Goal: Task Accomplishment & Management: Manage account settings

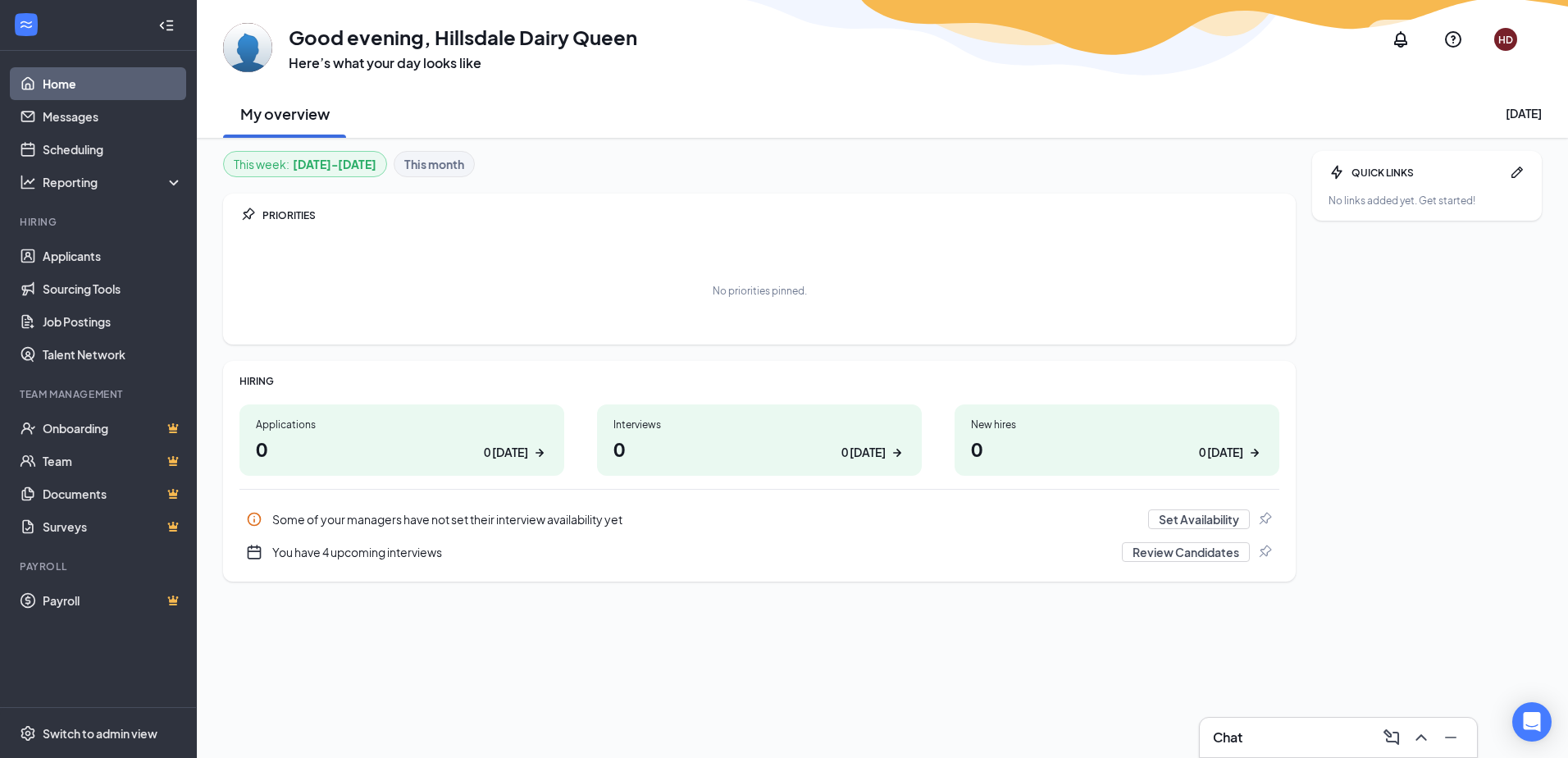
click at [716, 437] on h1 "0 0 today" at bounding box center [759, 449] width 292 height 28
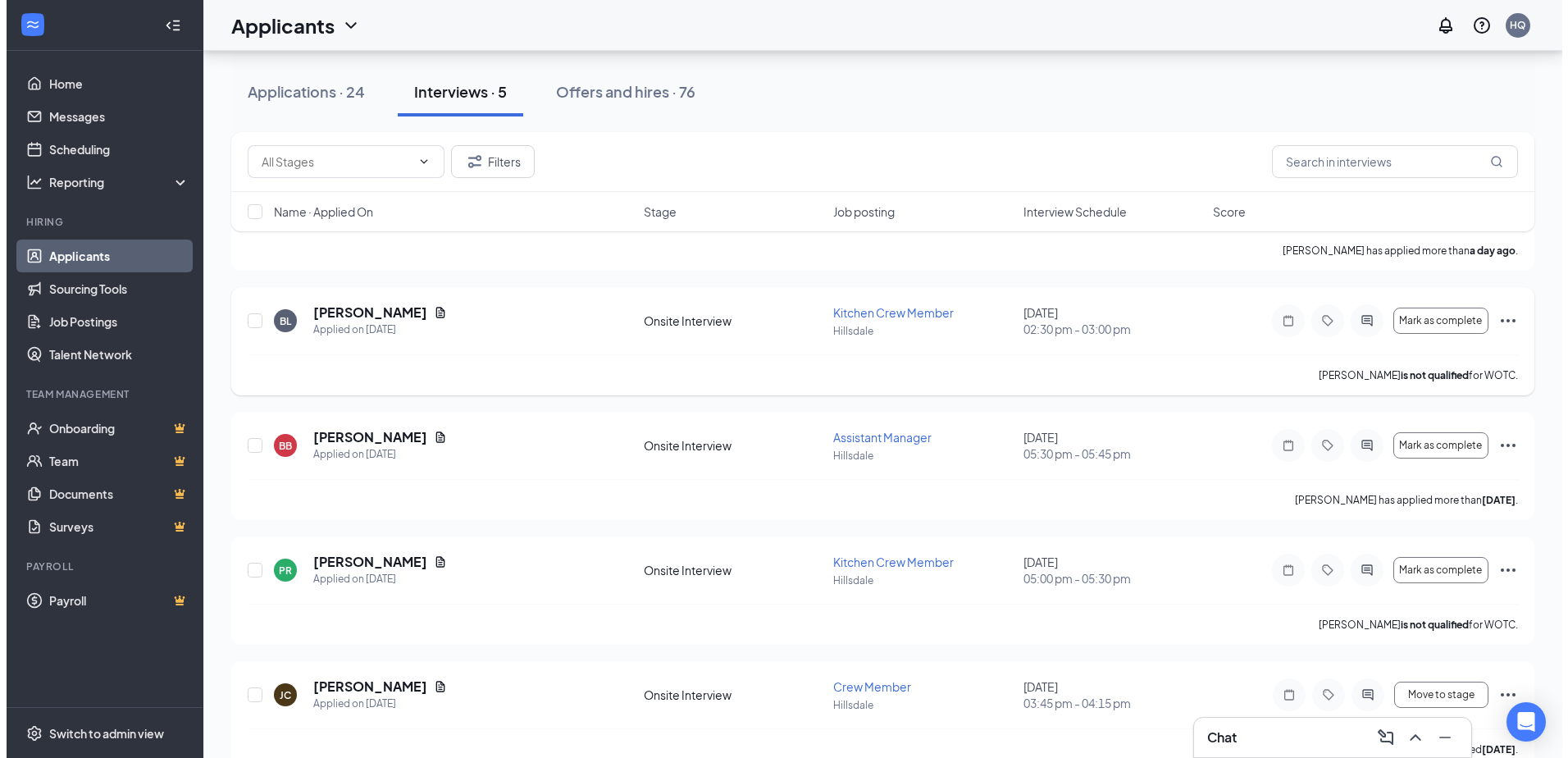
scroll to position [164, 0]
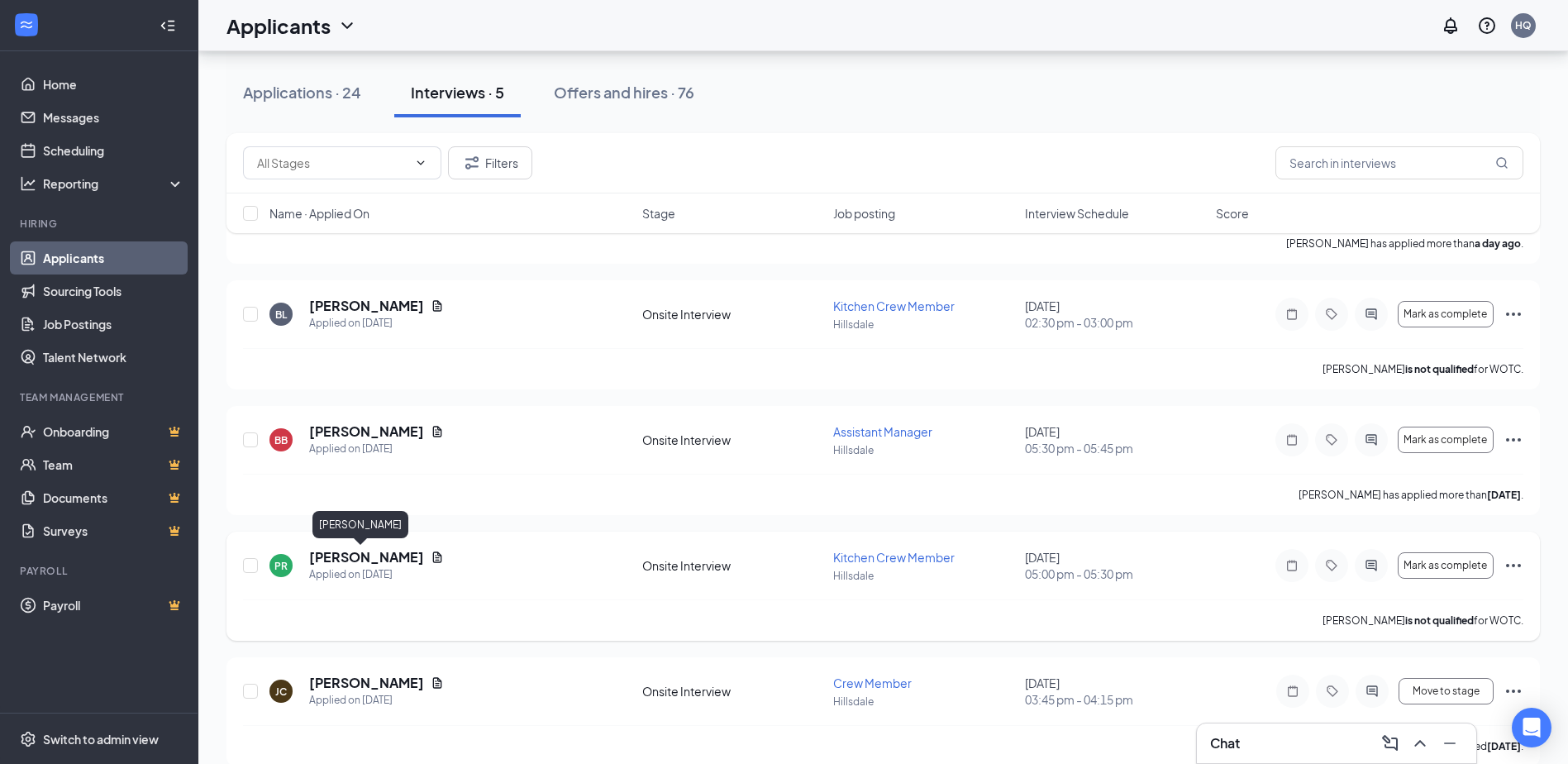
click at [342, 551] on h5 "[PERSON_NAME]" at bounding box center [366, 557] width 115 height 18
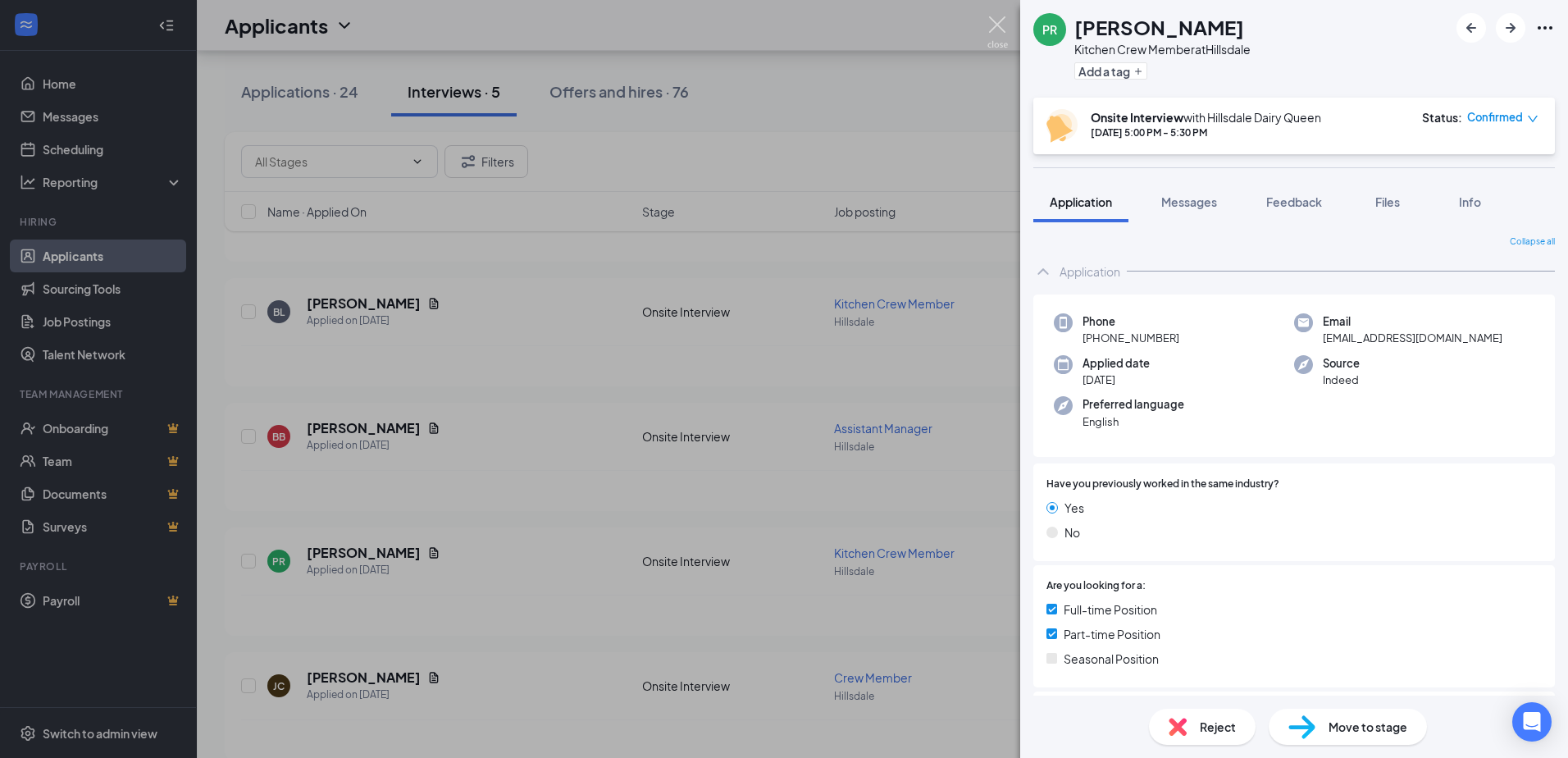
click at [1001, 21] on img at bounding box center [998, 32] width 21 height 32
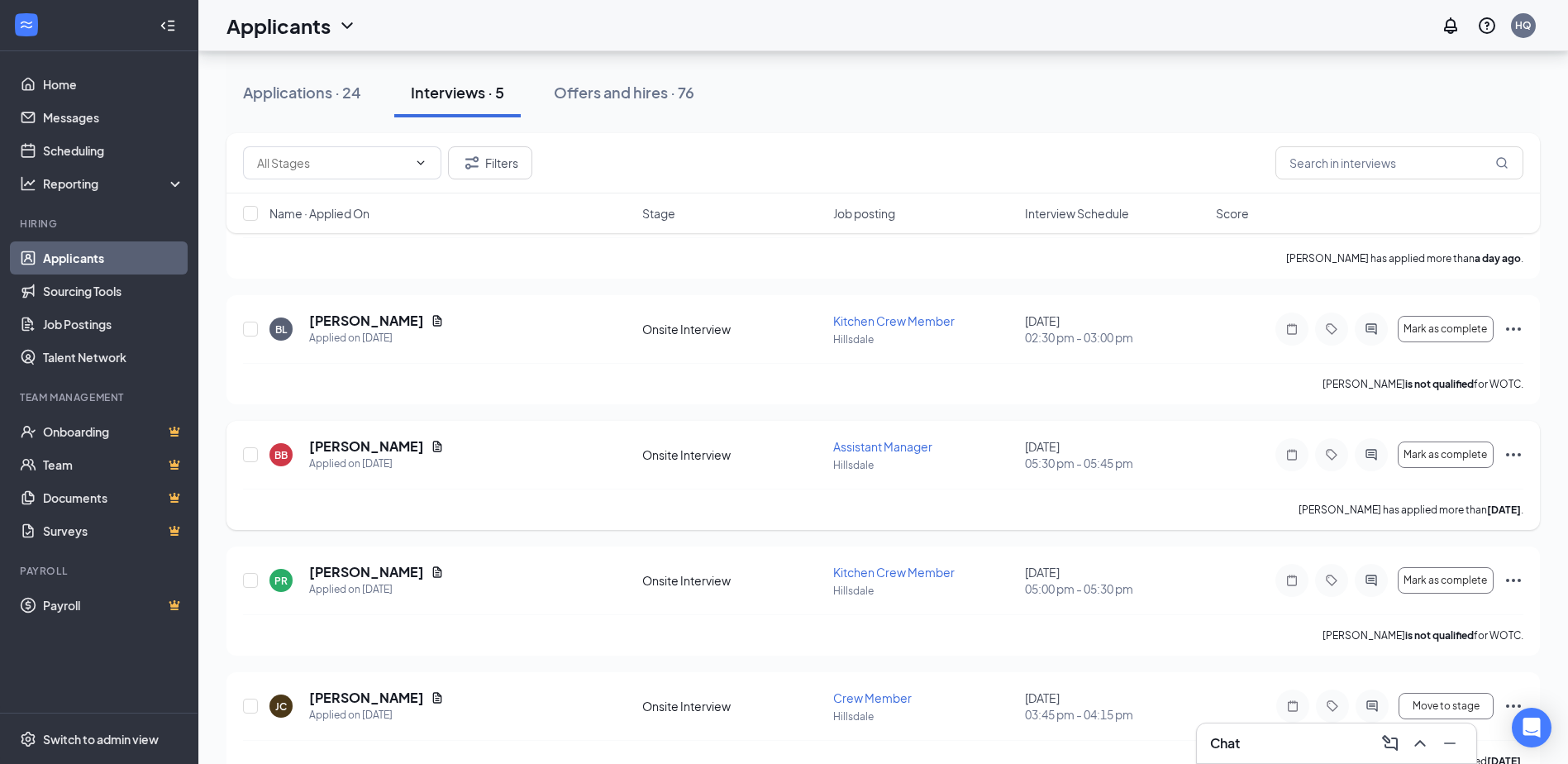
scroll to position [187, 0]
